Goal: Information Seeking & Learning: Learn about a topic

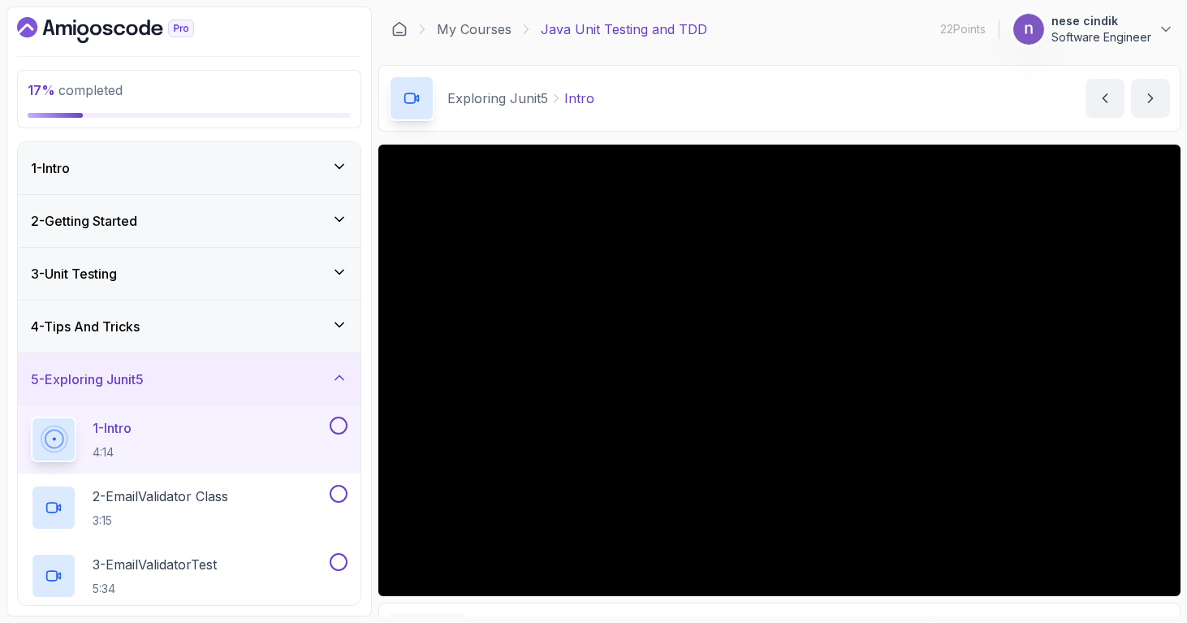
scroll to position [150, 0]
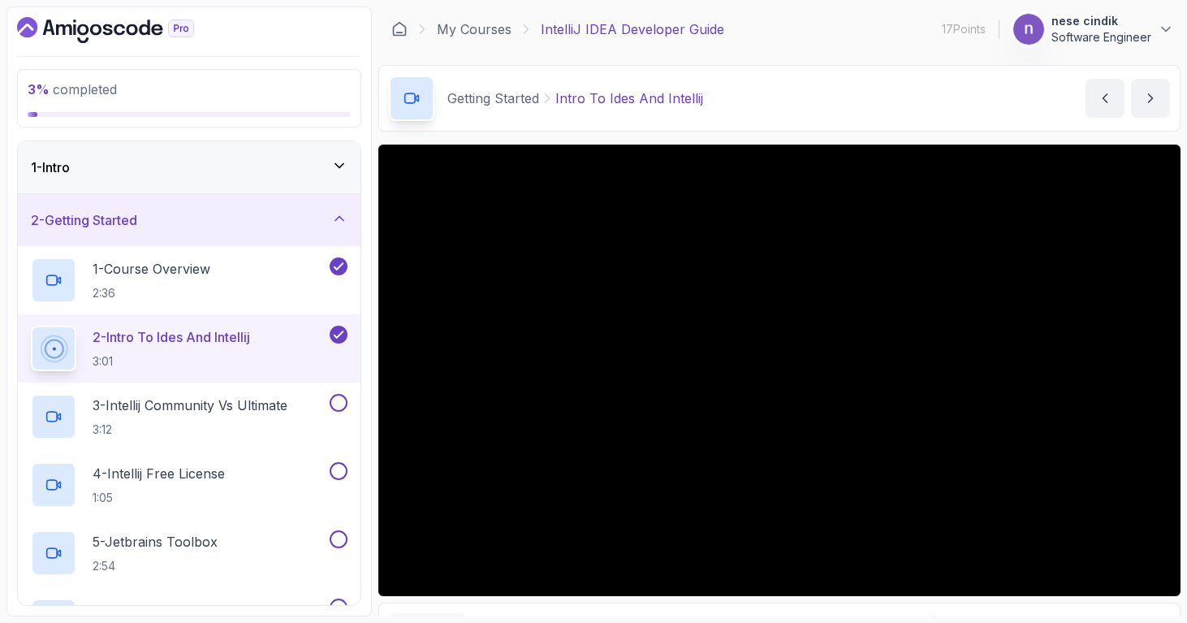
scroll to position [677, 0]
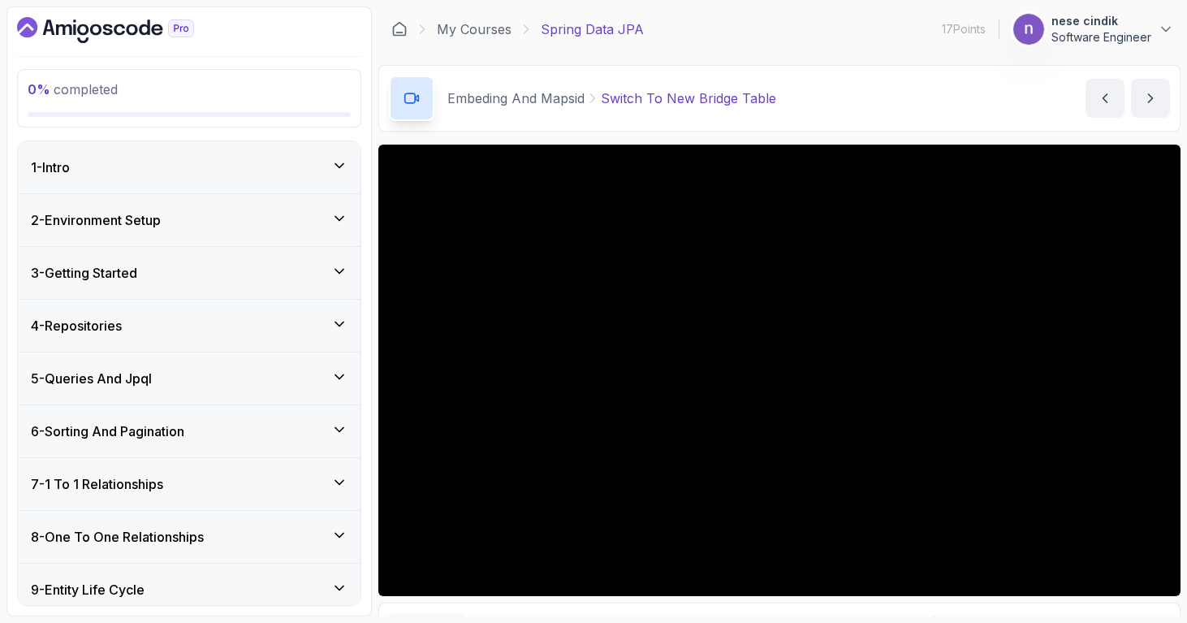
scroll to position [1282, 0]
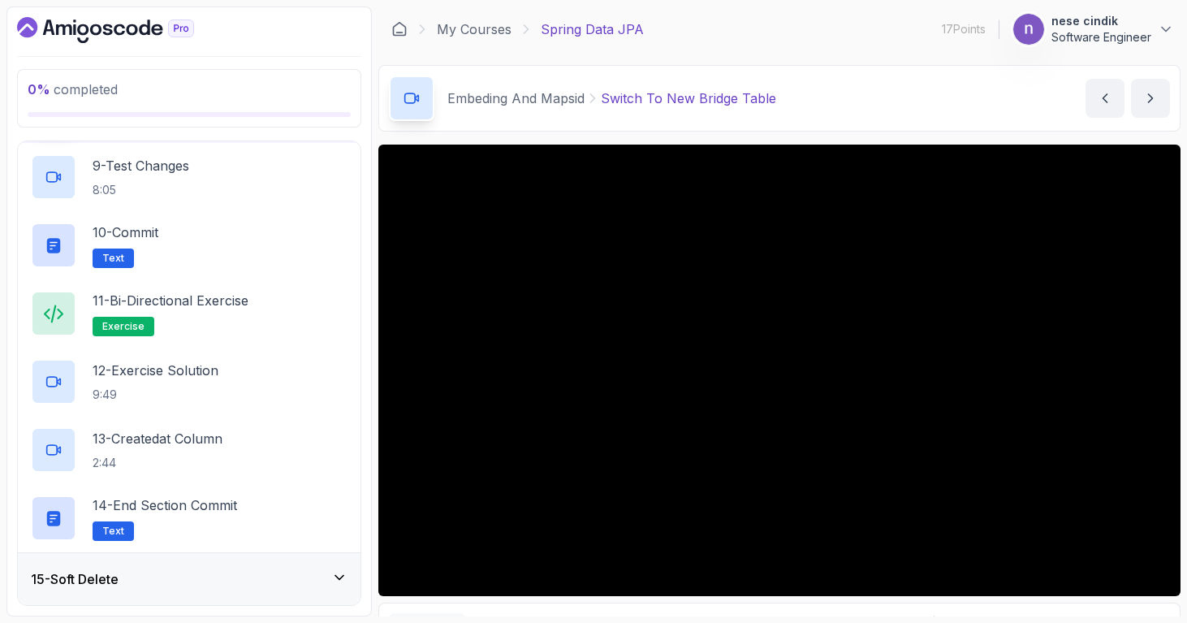
click at [93, 30] on icon "Dashboard" at bounding box center [105, 30] width 177 height 26
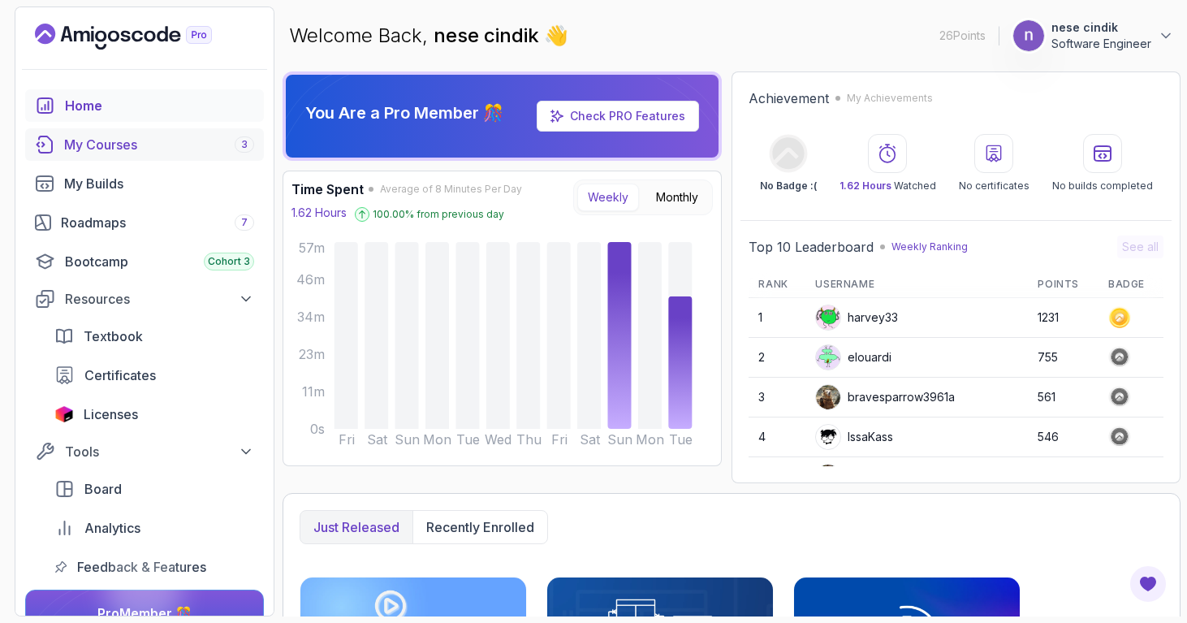
click at [132, 144] on div "My Courses 3" at bounding box center [159, 144] width 190 height 19
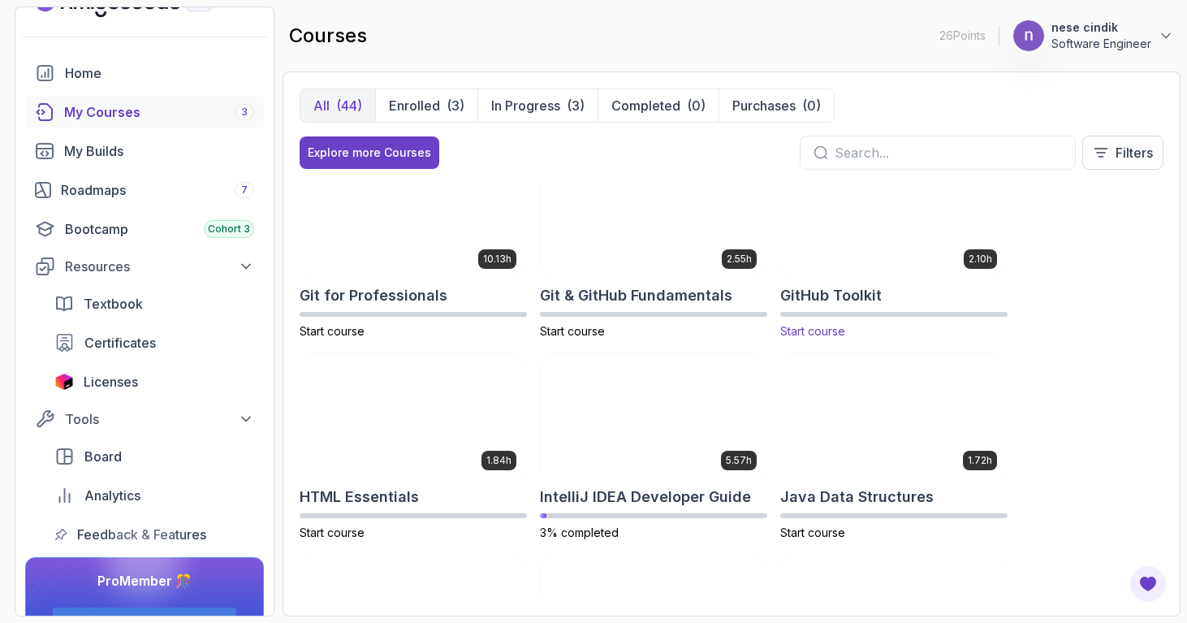
scroll to position [636, 0]
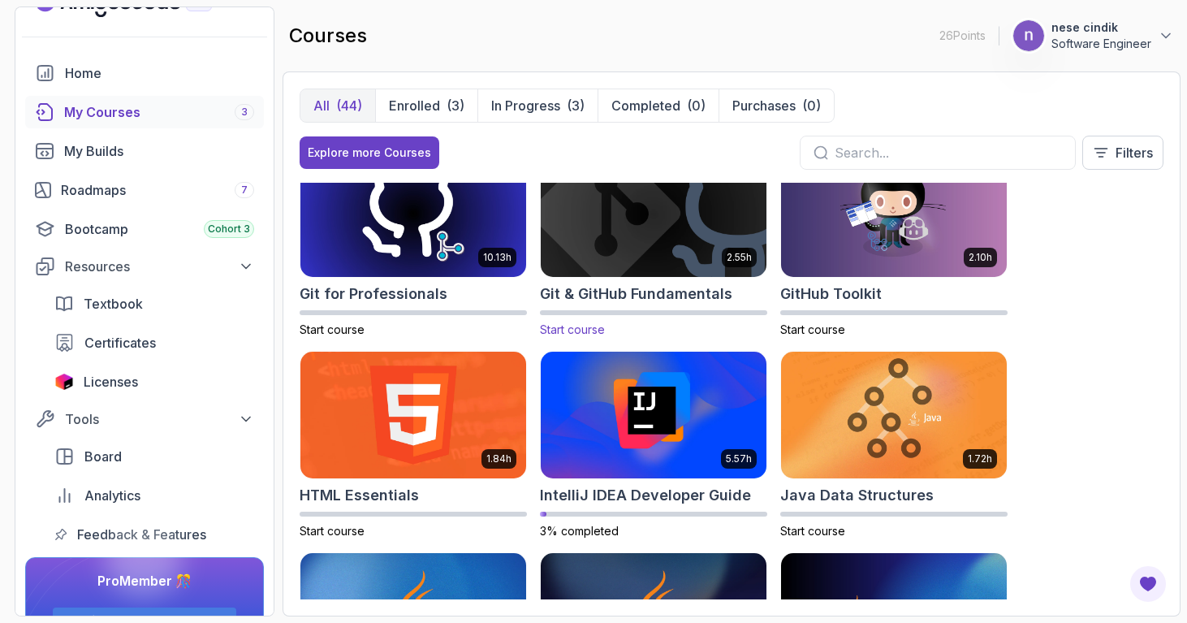
click at [662, 250] on img at bounding box center [653, 214] width 237 height 132
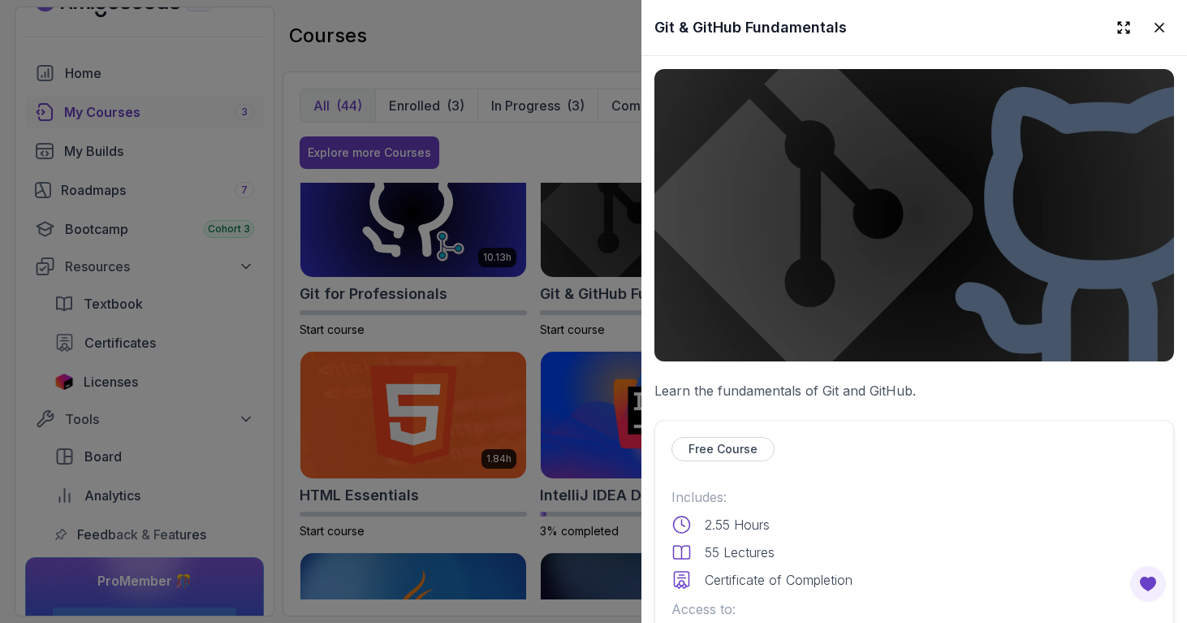
click at [384, 233] on div at bounding box center [593, 311] width 1187 height 623
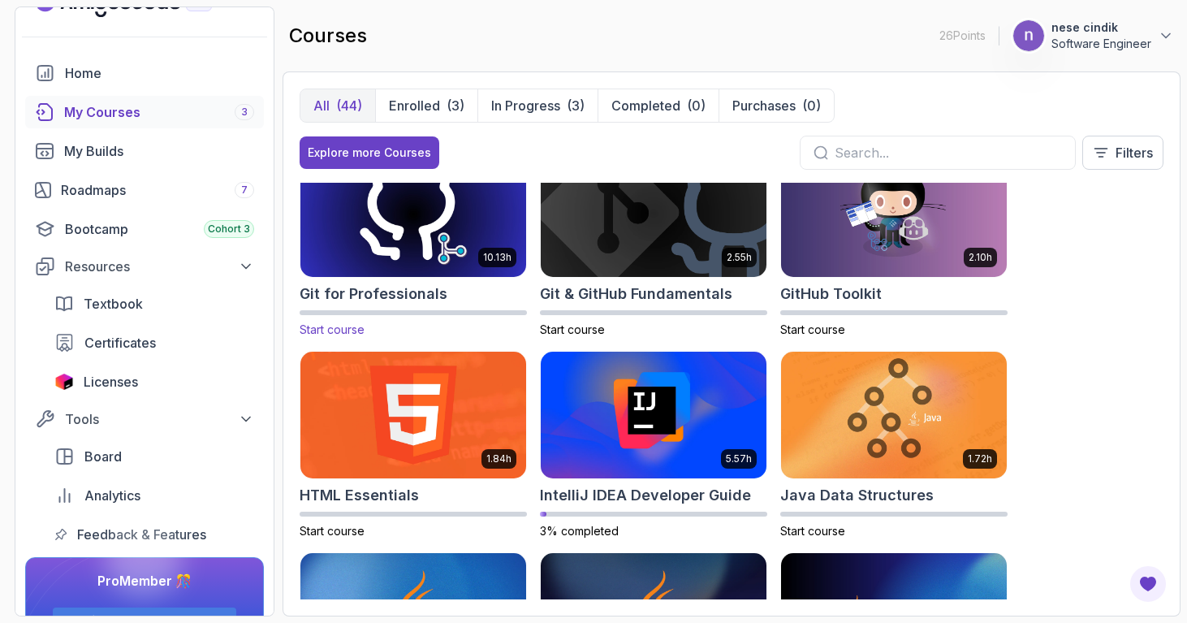
click at [402, 222] on img at bounding box center [413, 214] width 237 height 132
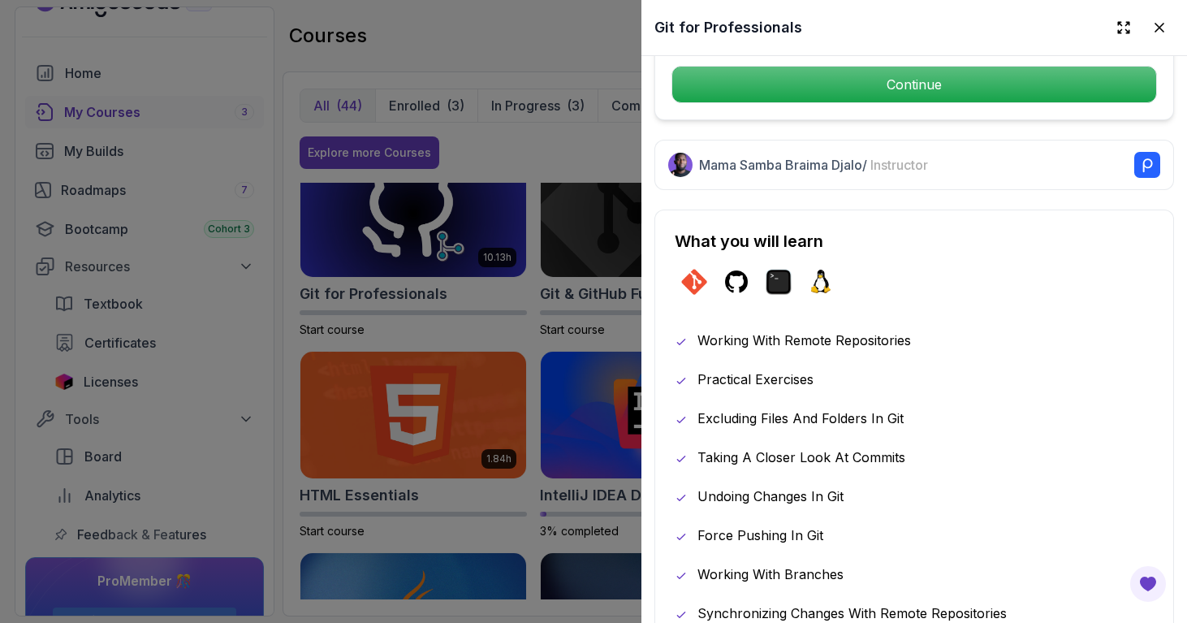
scroll to position [733, 0]
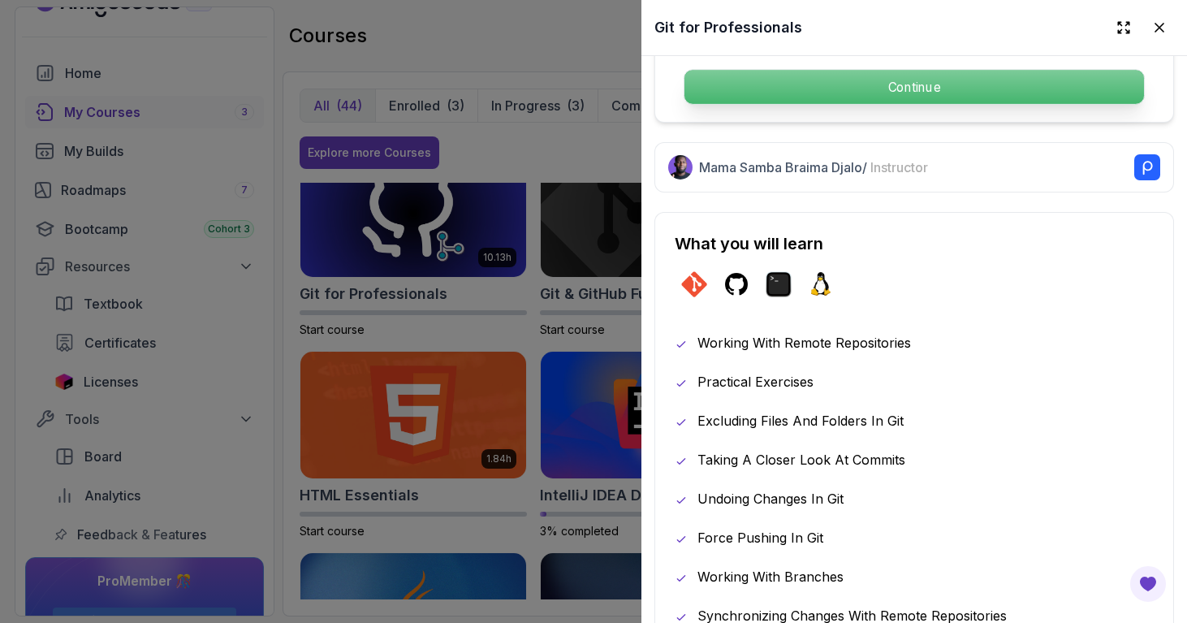
click at [972, 83] on p "Continue" at bounding box center [913, 87] width 459 height 34
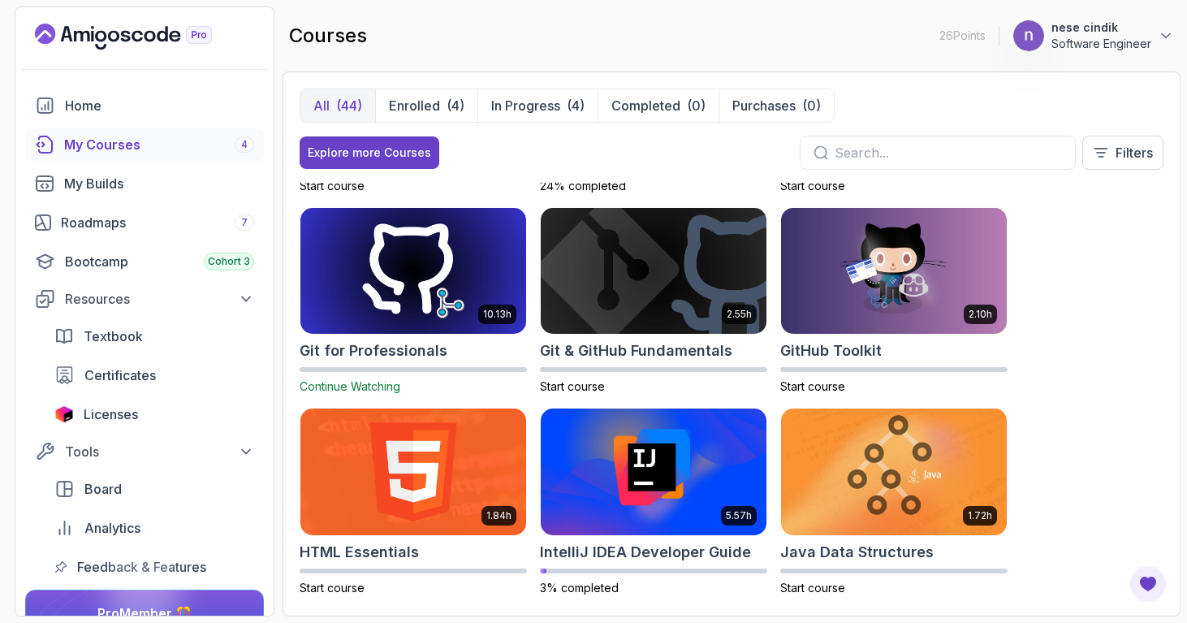
scroll to position [580, 0]
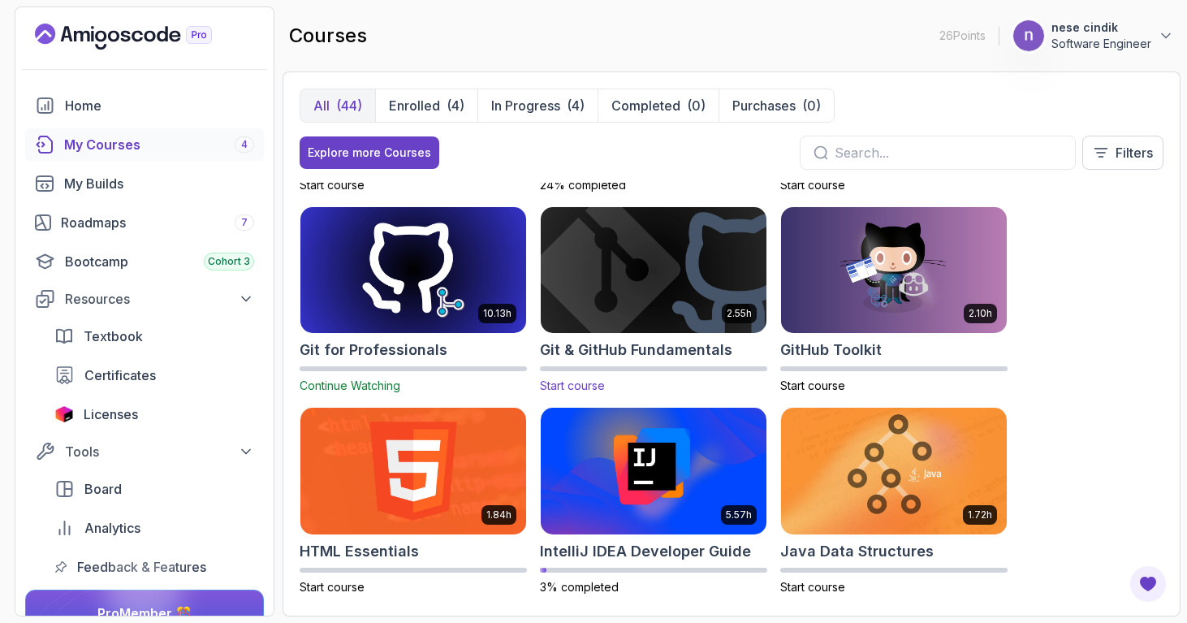
click at [623, 262] on img at bounding box center [653, 270] width 237 height 132
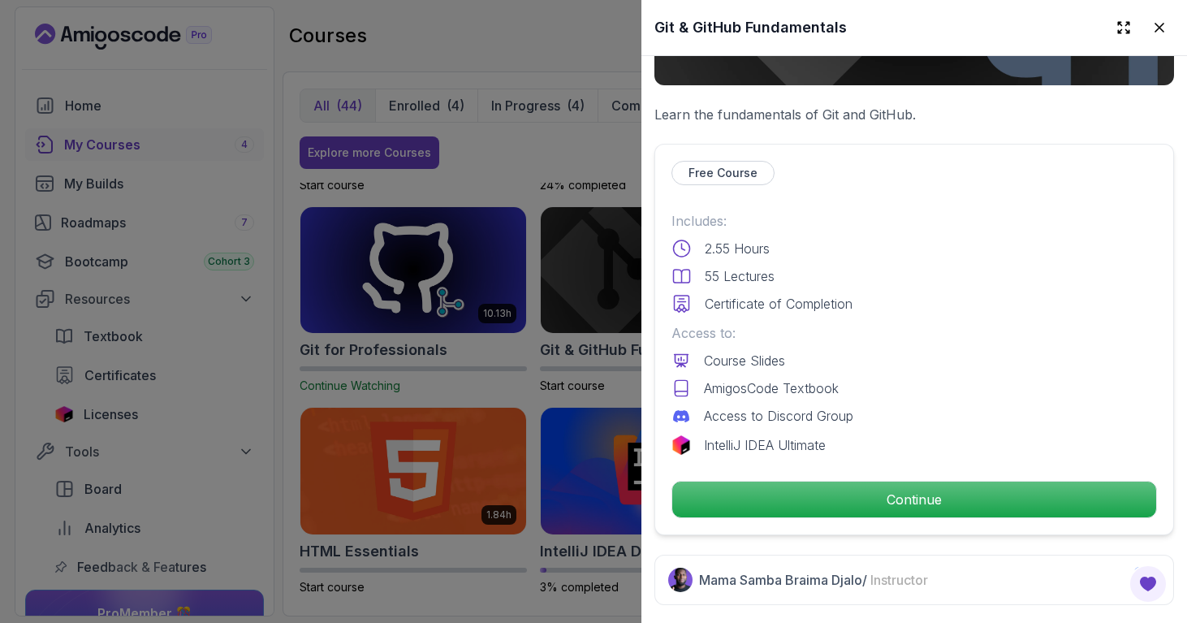
scroll to position [287, 0]
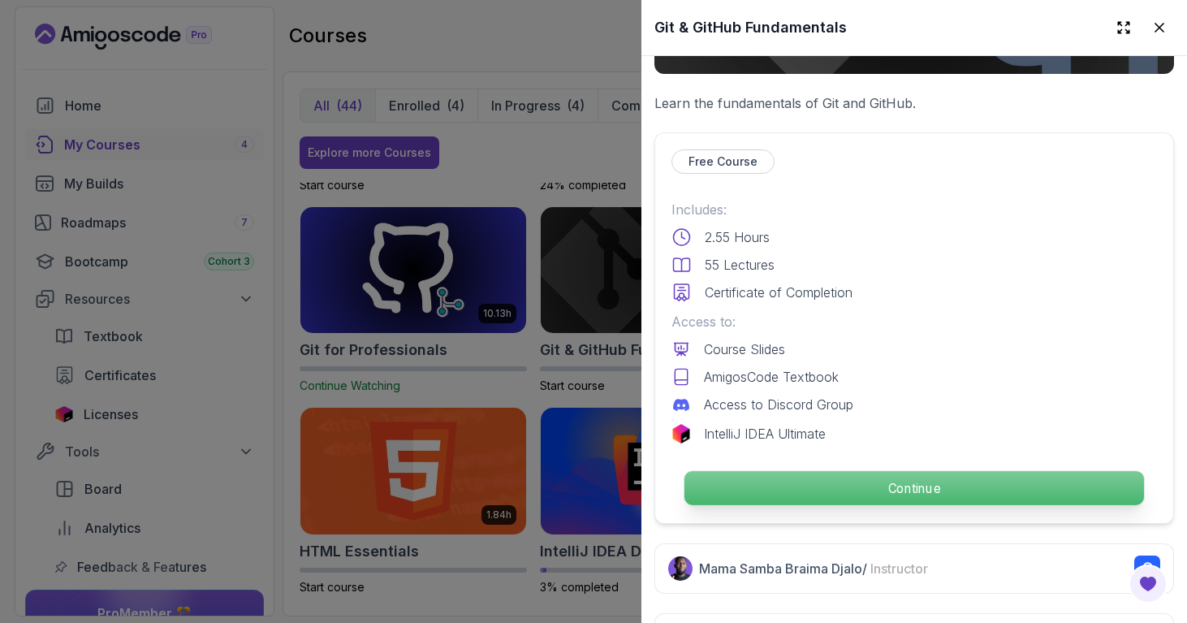
click at [960, 492] on p "Continue" at bounding box center [913, 488] width 459 height 34
